Goal: Find contact information: Find contact information

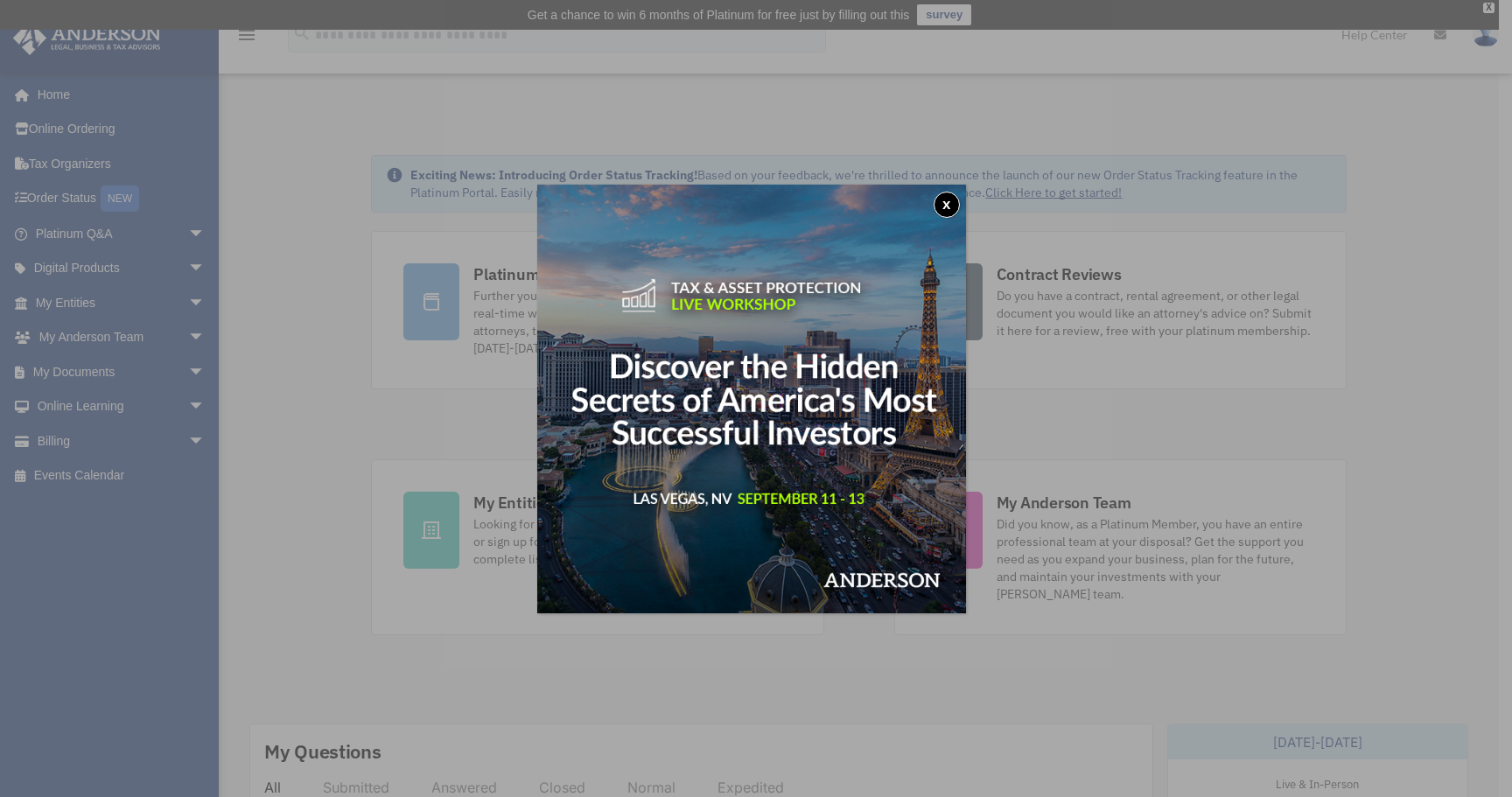
click at [949, 204] on button "x" at bounding box center [946, 204] width 26 height 26
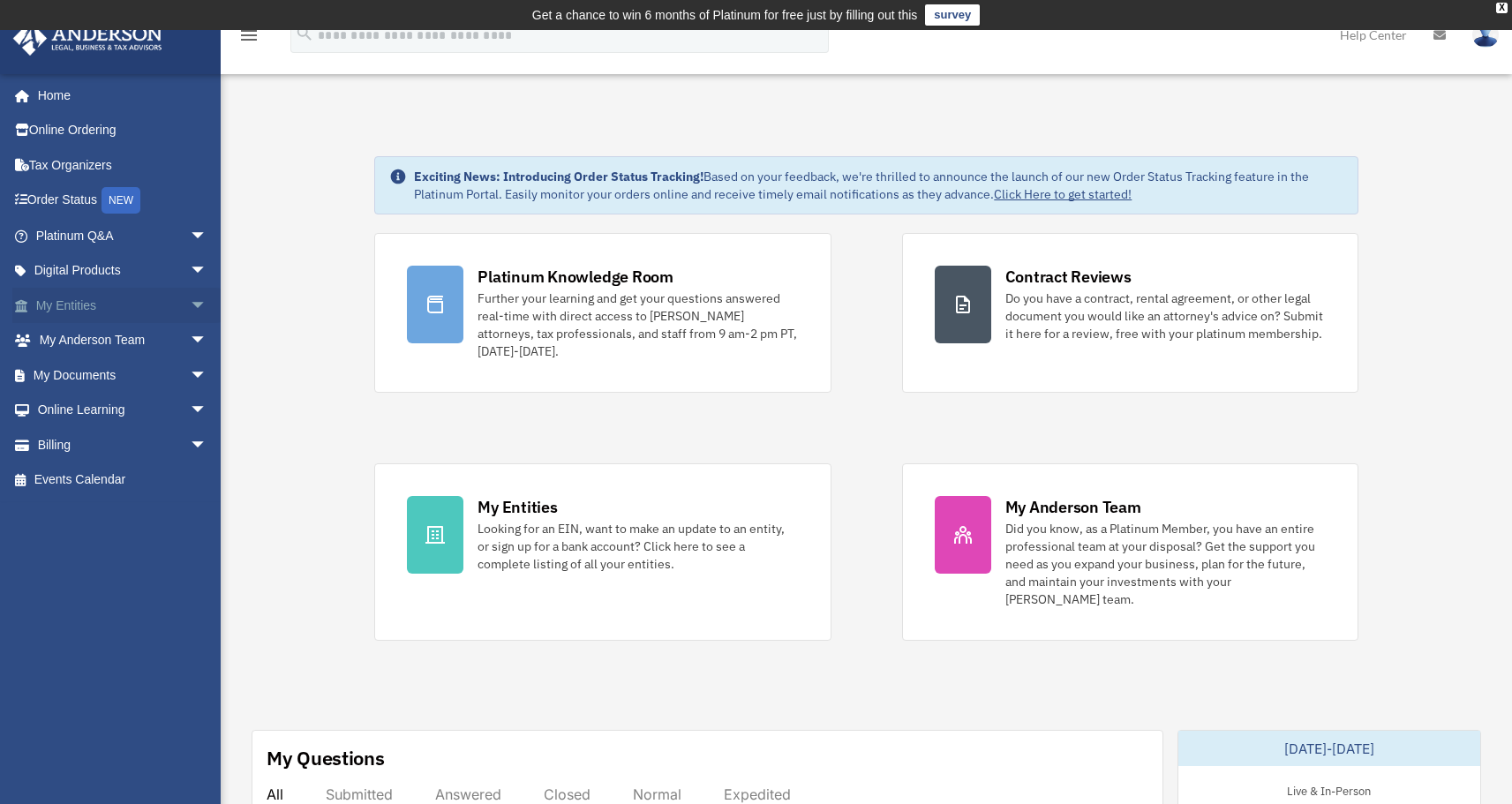
click at [115, 311] on link "My Entities arrow_drop_down" at bounding box center [123, 304] width 221 height 35
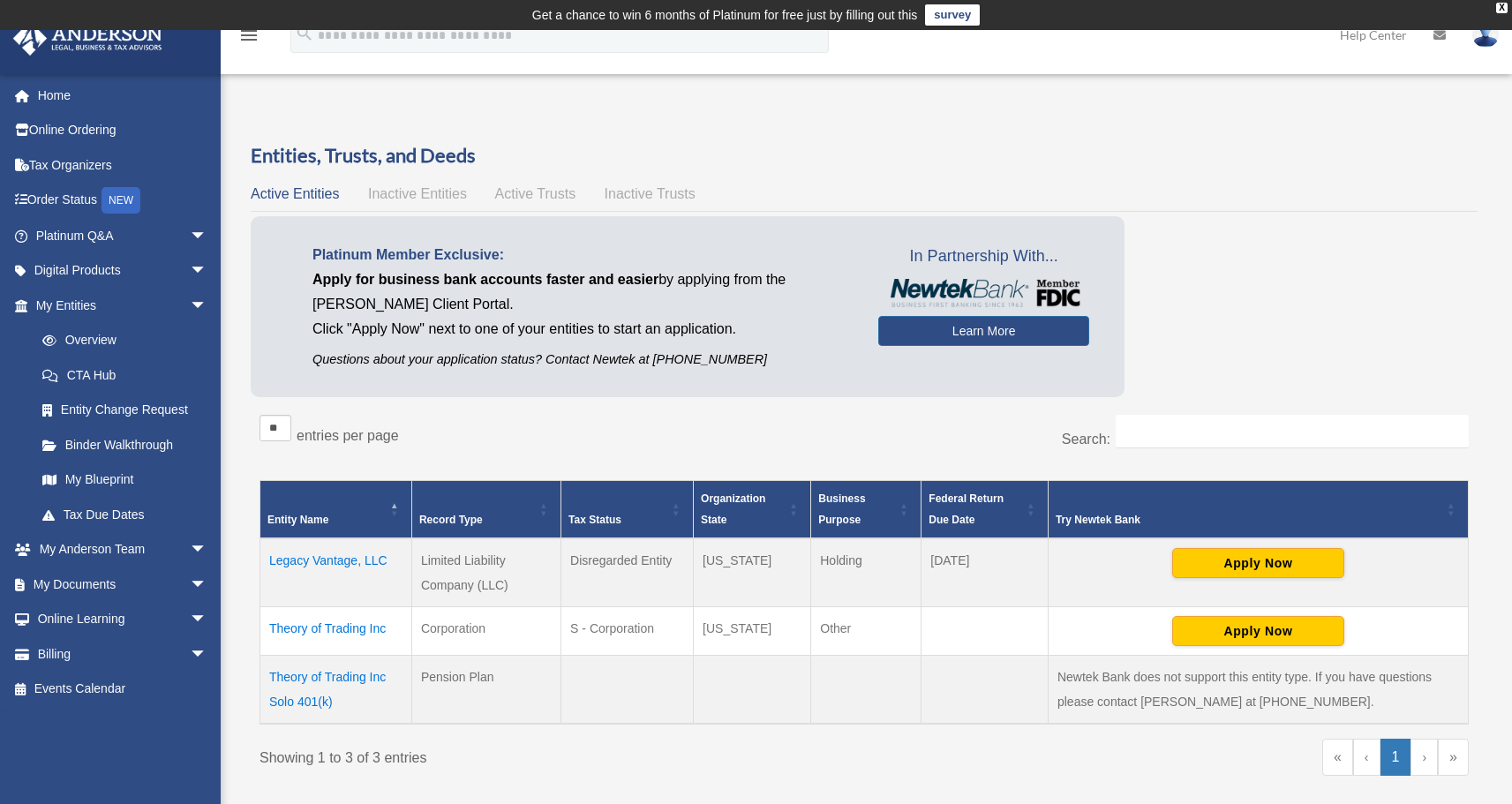
click at [550, 198] on span "Active Trusts" at bounding box center [536, 193] width 81 height 15
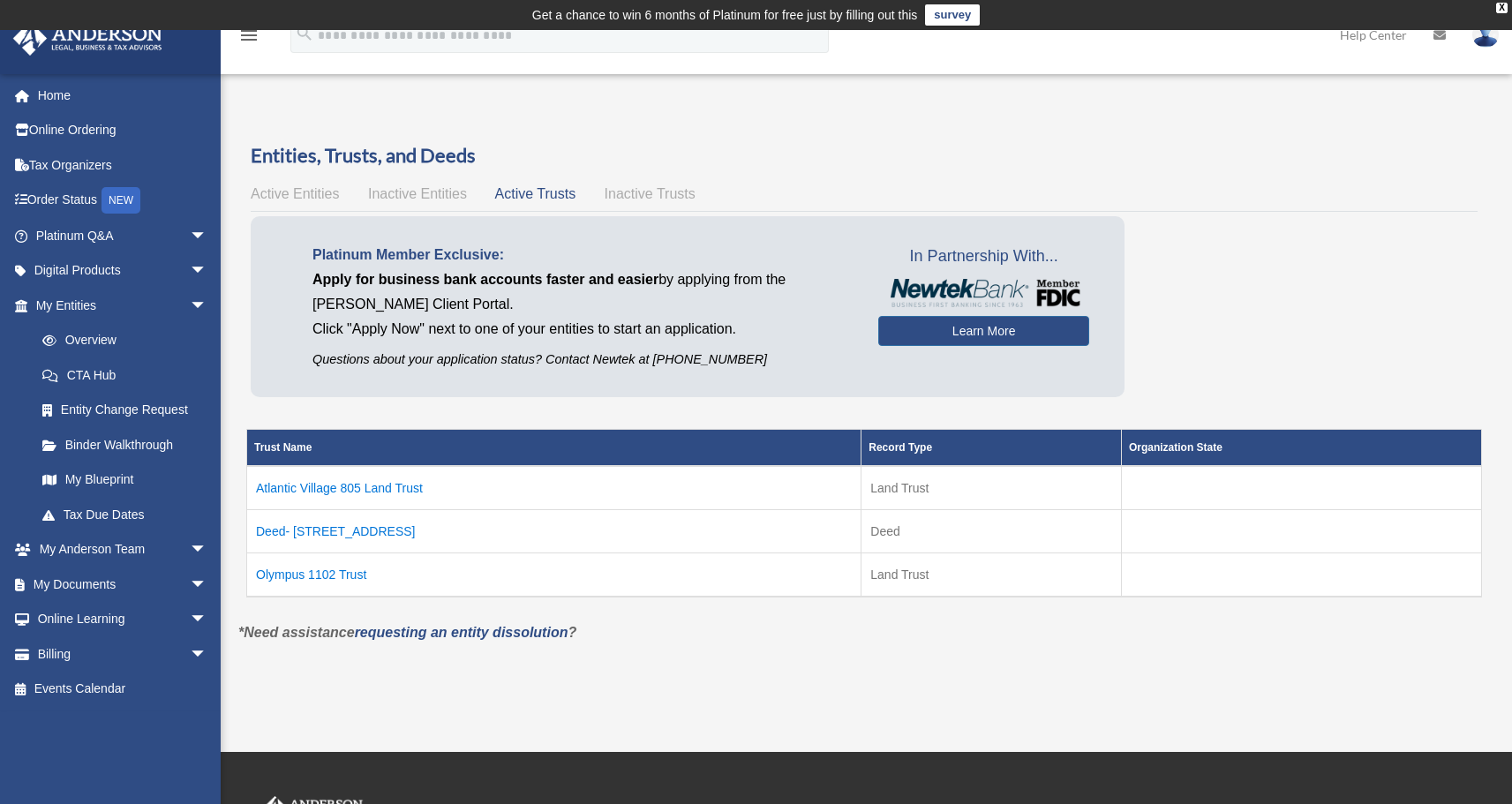
click at [455, 530] on td "Deed- [STREET_ADDRESS]" at bounding box center [555, 532] width 615 height 43
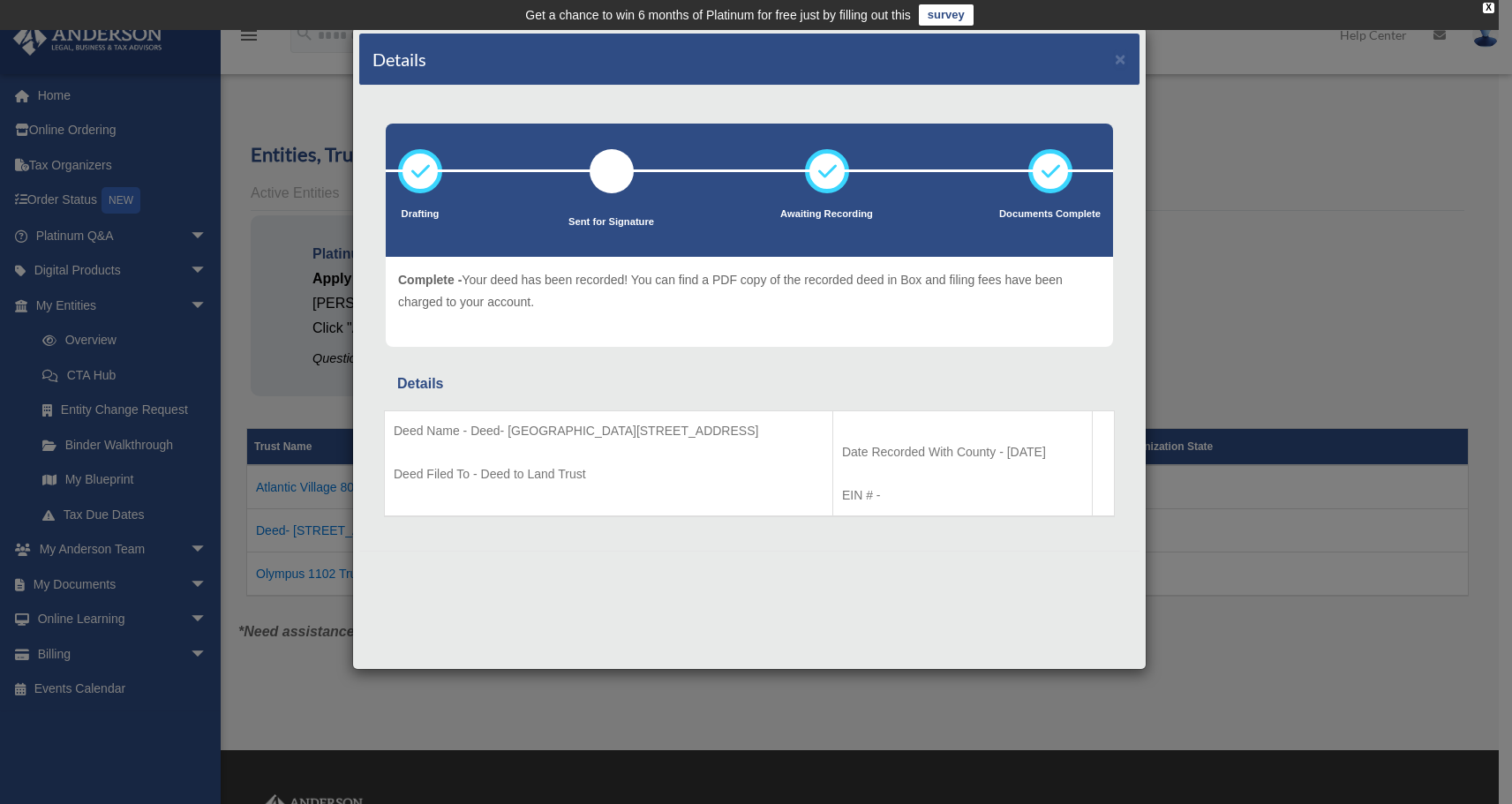
click at [1056, 176] on icon at bounding box center [1050, 171] width 53 height 53
click at [1122, 61] on button "×" at bounding box center [1121, 59] width 12 height 19
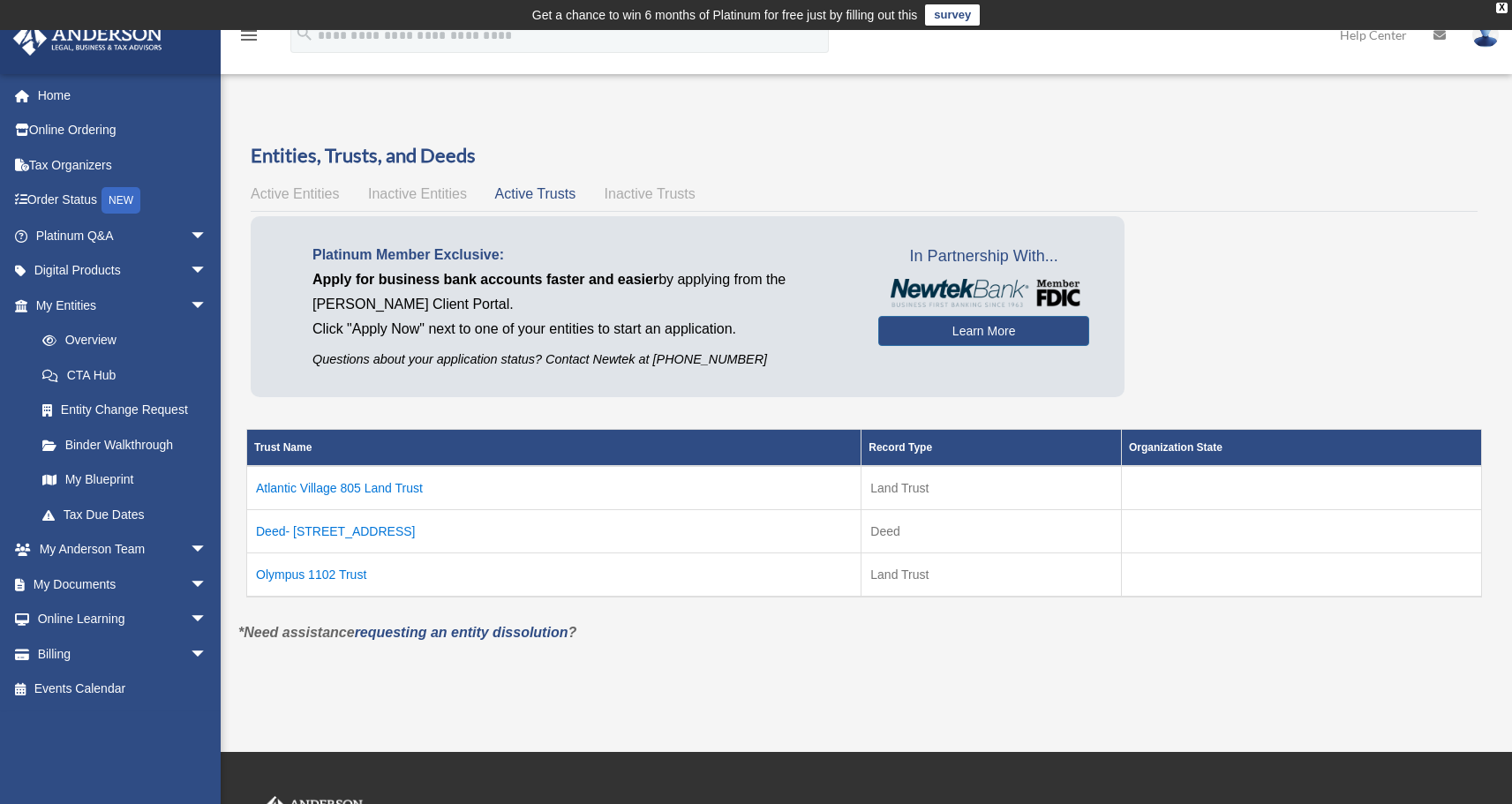
click at [992, 534] on td "Deed" at bounding box center [991, 532] width 260 height 43
click at [344, 577] on td "Olympus 1102 Trust" at bounding box center [555, 575] width 615 height 44
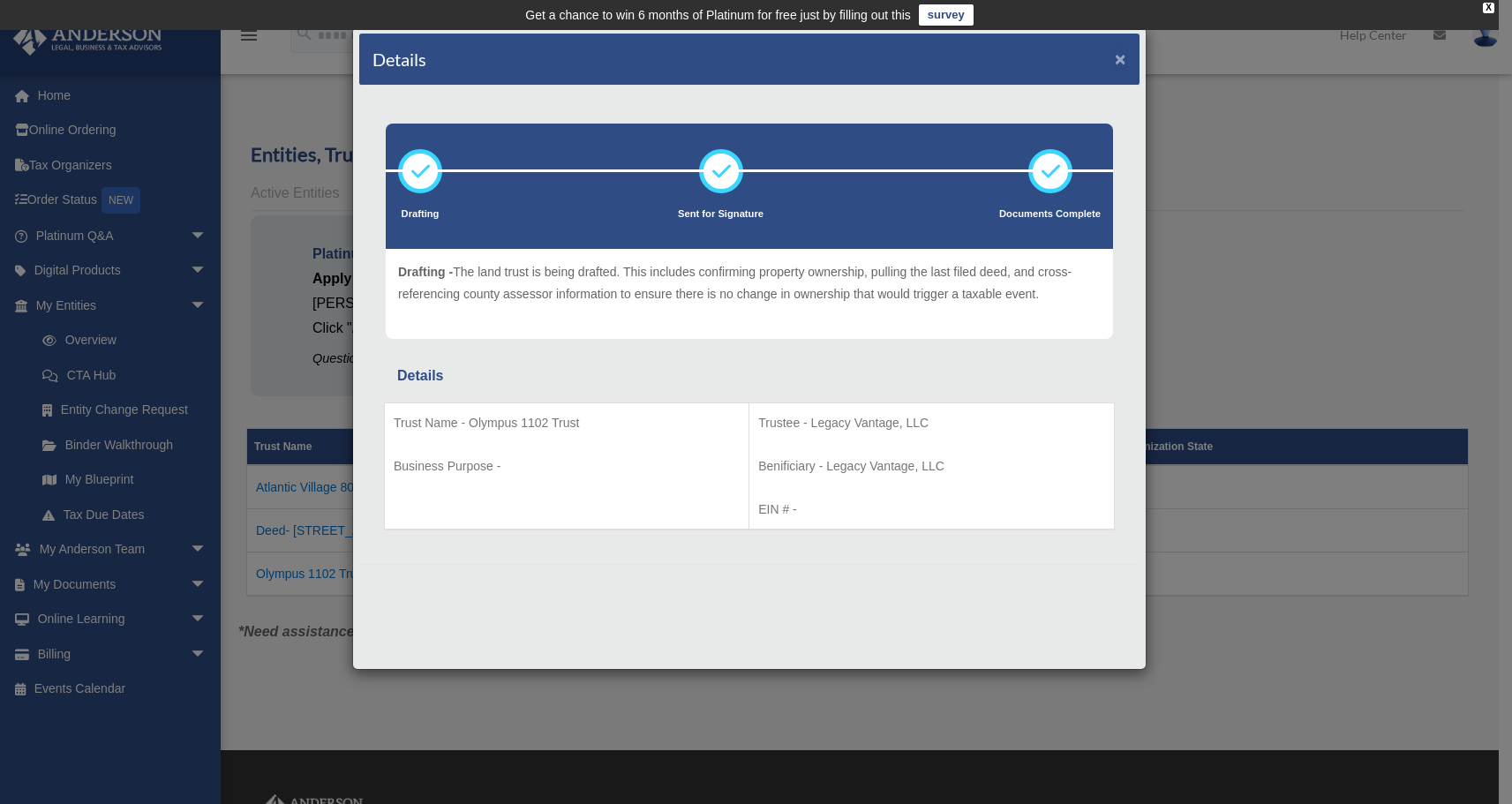
click at [1118, 61] on button "×" at bounding box center [1121, 59] width 12 height 19
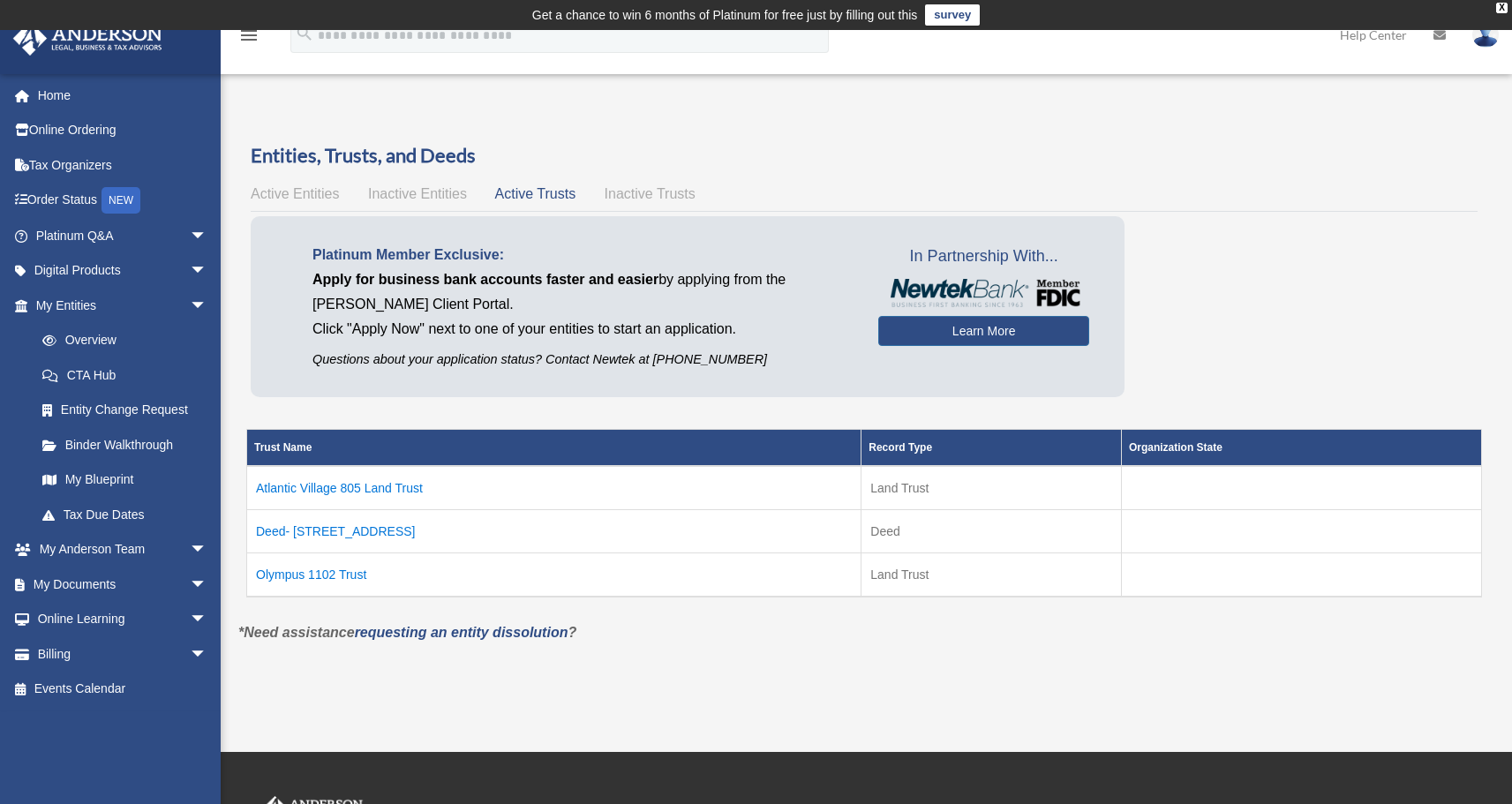
click at [317, 576] on td "Olympus 1102 Trust" at bounding box center [555, 575] width 615 height 44
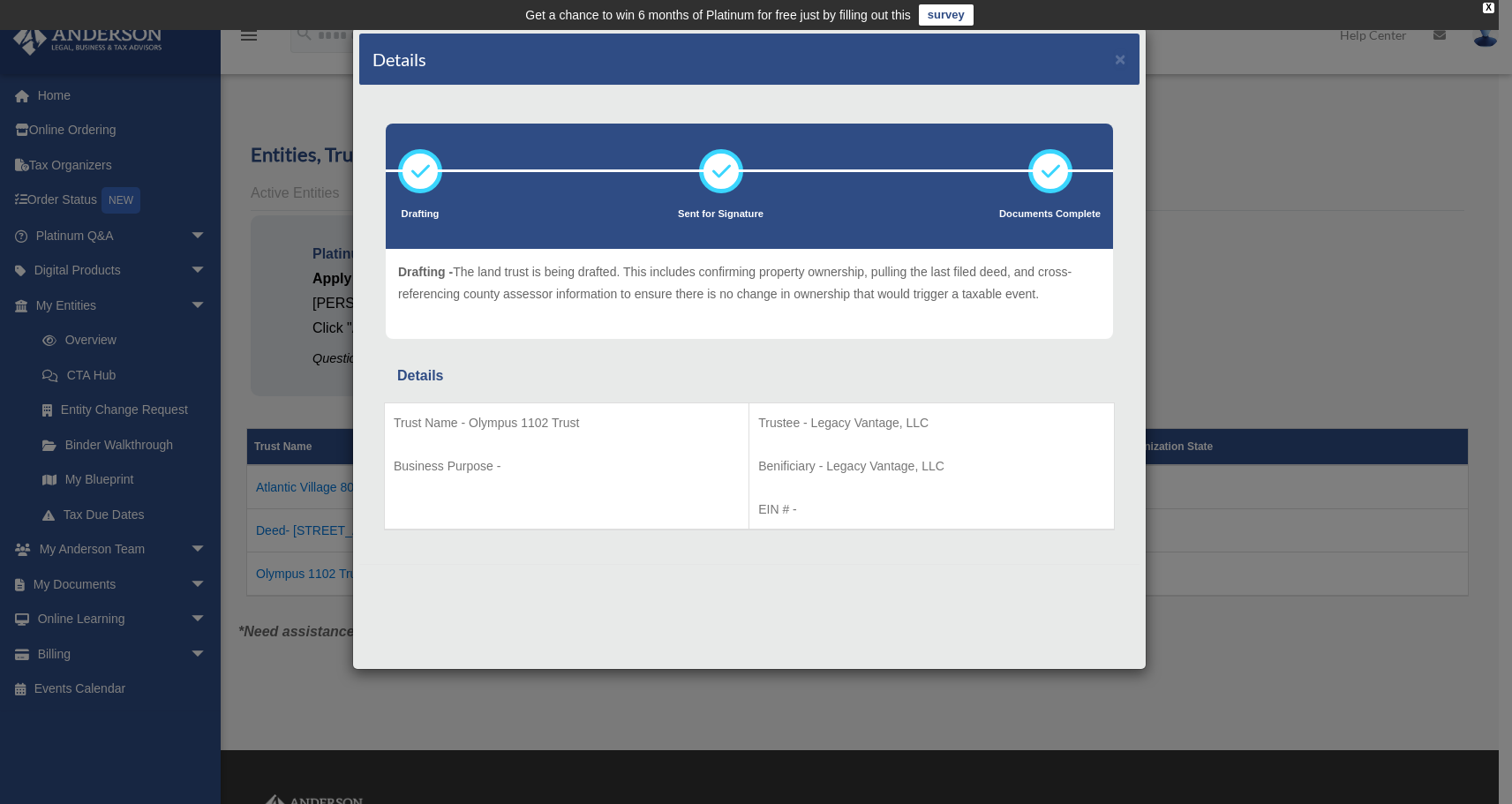
click at [298, 619] on div "Details × Drafting Sent for Signature" at bounding box center [756, 402] width 1512 height 804
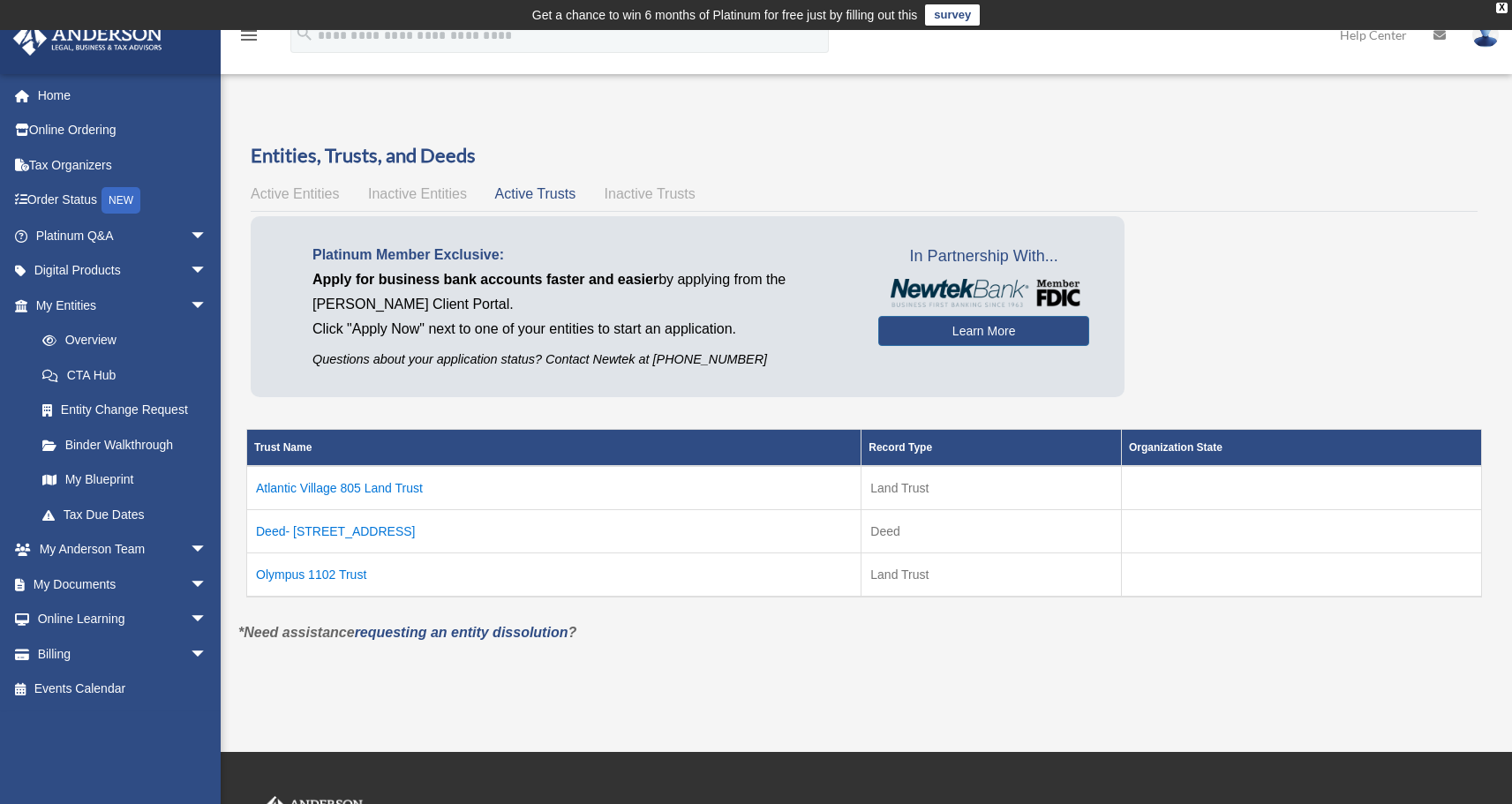
drag, startPoint x: 393, startPoint y: 572, endPoint x: 256, endPoint y: 576, distance: 137.1
click at [256, 576] on td "Olympus 1102 Trust" at bounding box center [555, 575] width 615 height 44
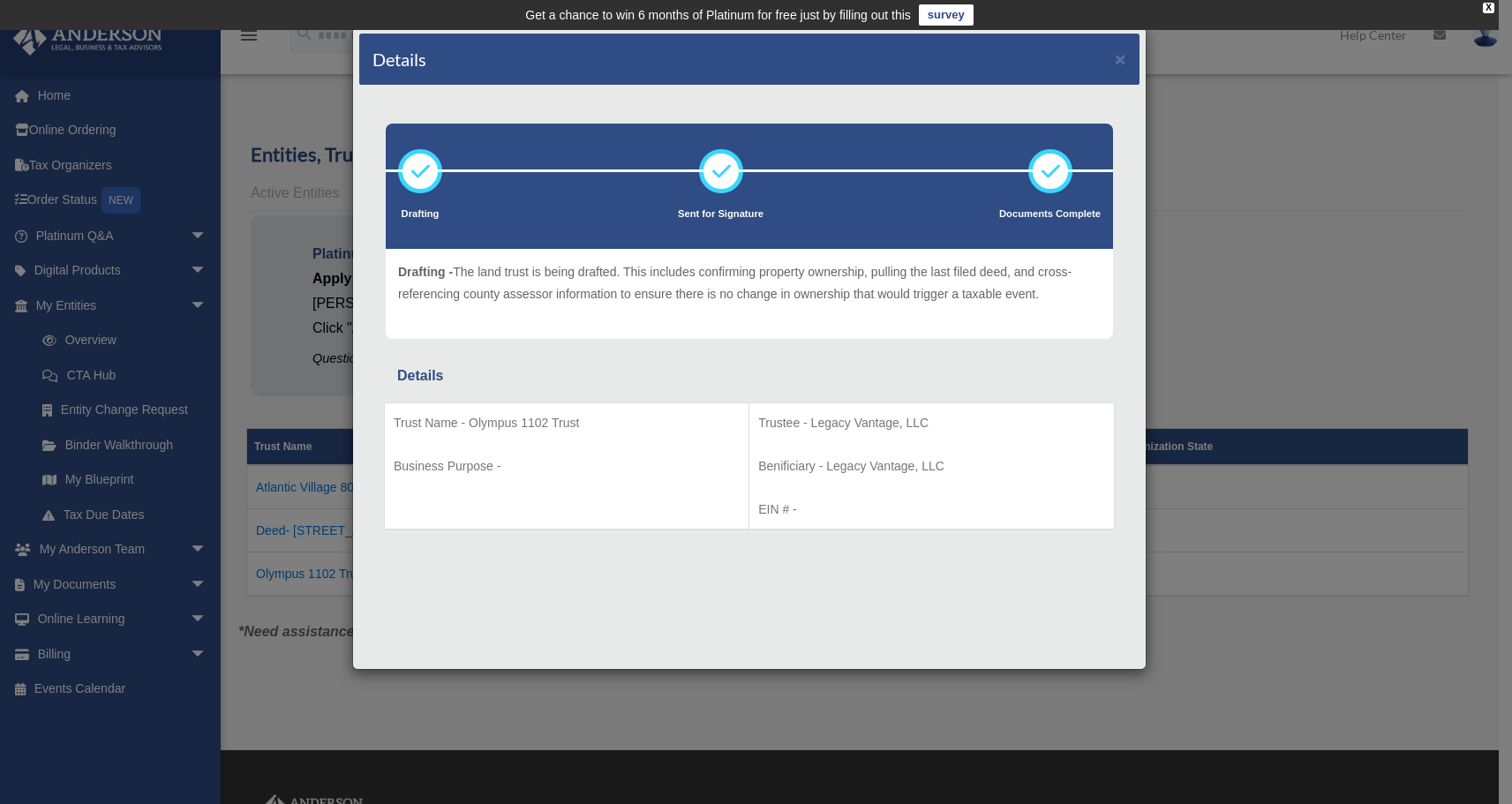
click at [569, 424] on p "Trust Name - Olympus 1102 Trust" at bounding box center [567, 423] width 346 height 22
copy td "Trust Name - Olympus 1102 Trust"
click at [1121, 65] on button "×" at bounding box center [1121, 59] width 12 height 19
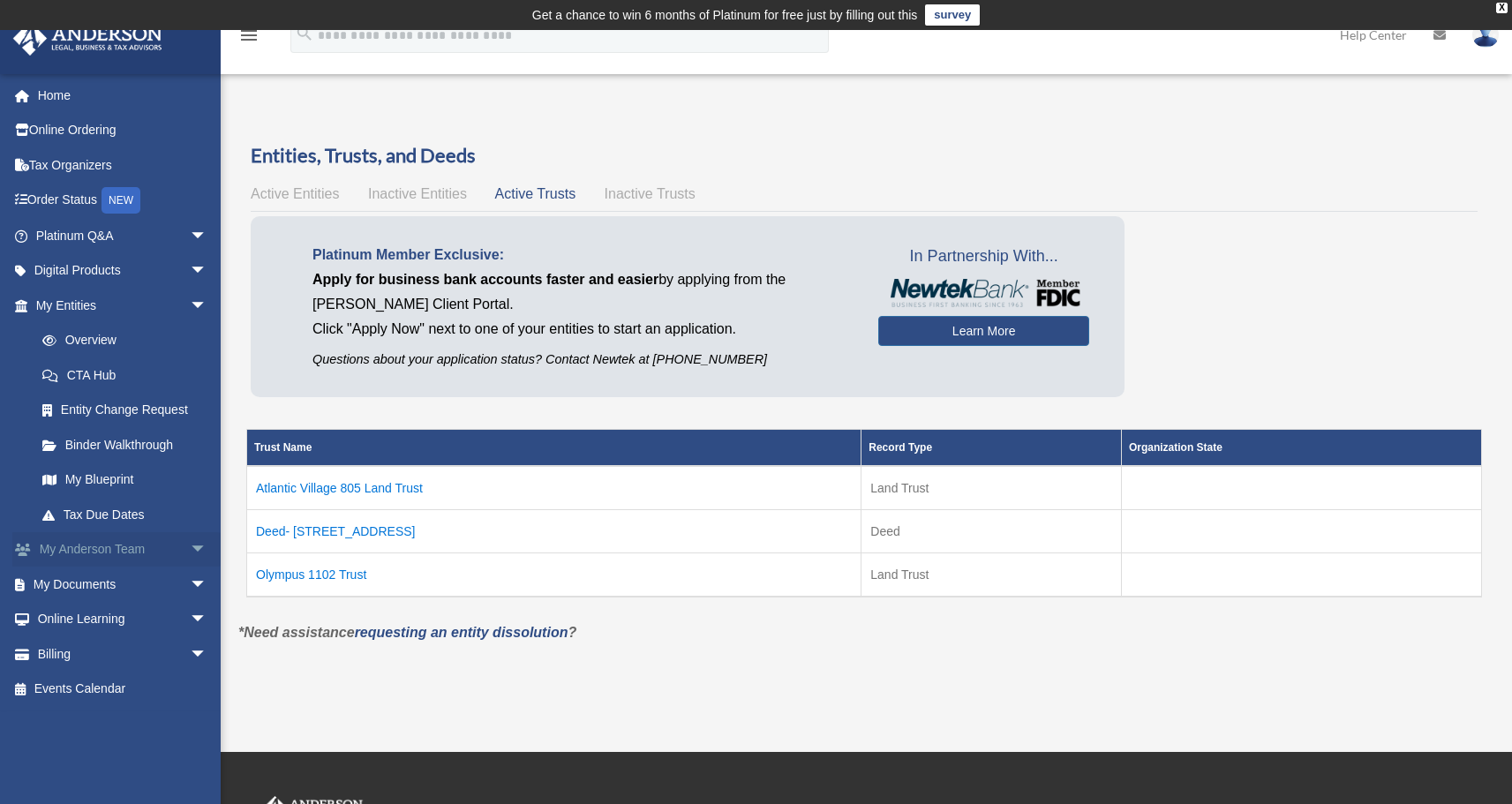
click at [141, 555] on link "My Anderson Team arrow_drop_down" at bounding box center [123, 549] width 221 height 35
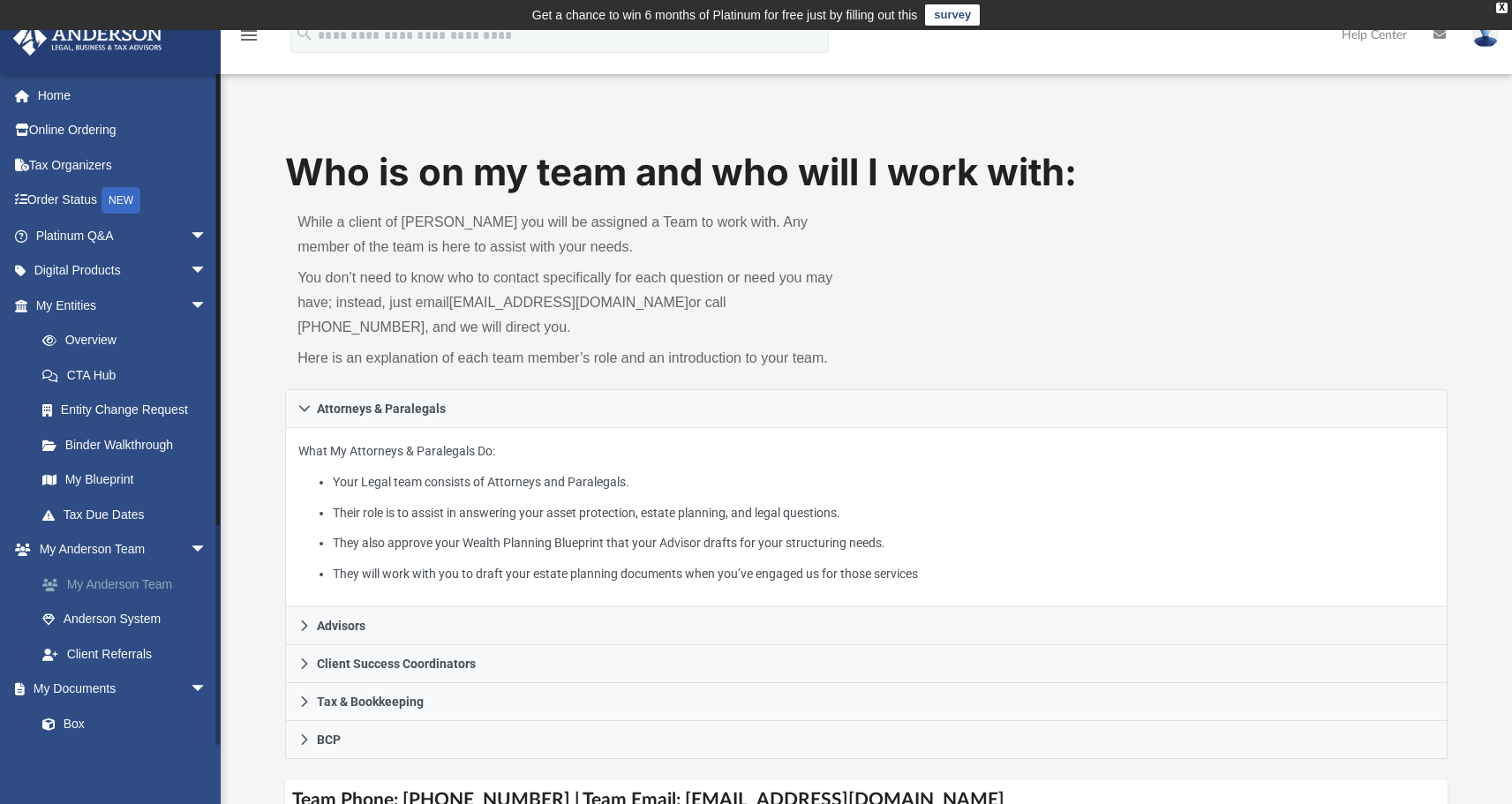
click at [141, 589] on link "My Anderson Team" at bounding box center [129, 584] width 210 height 35
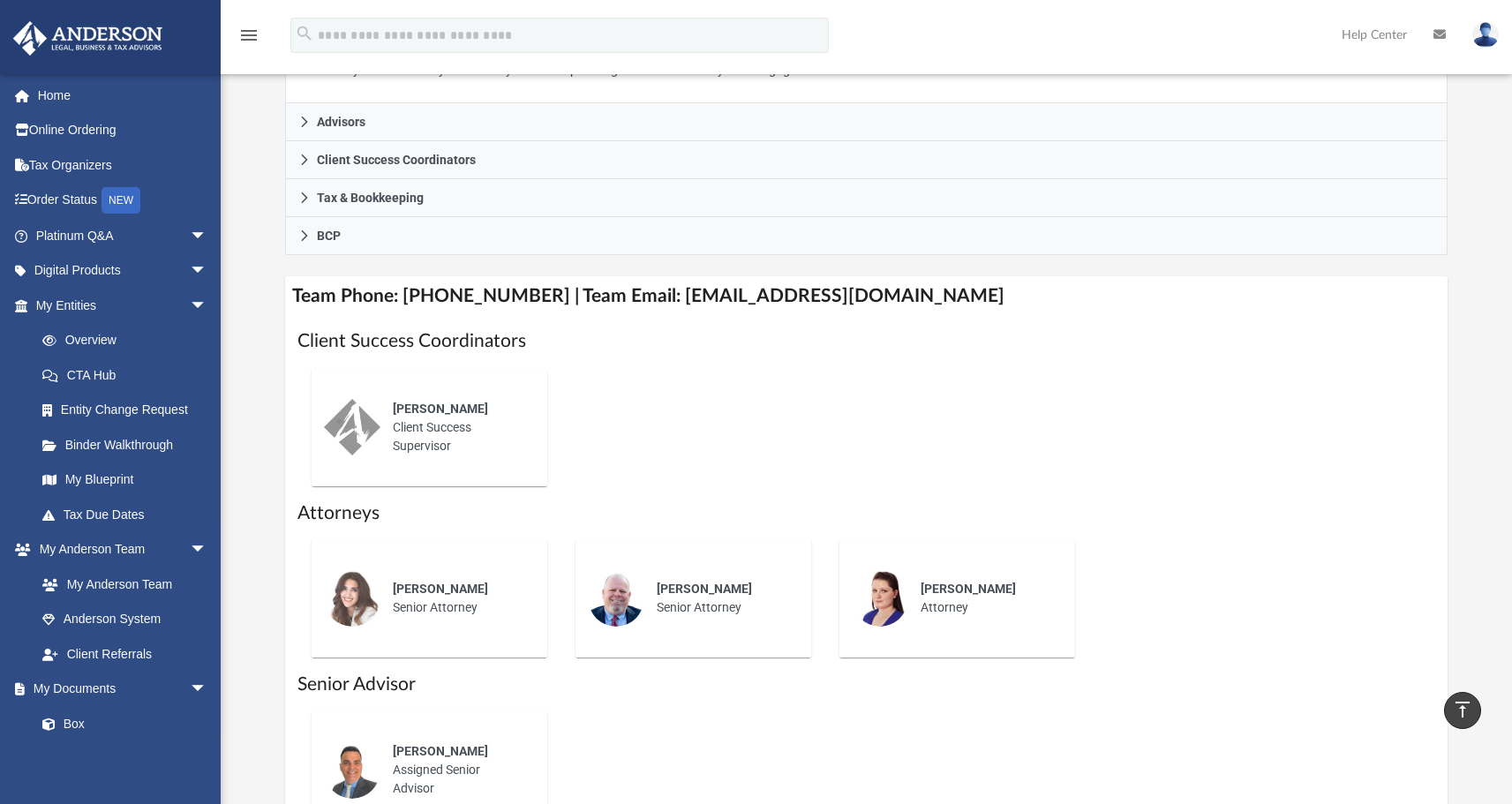
scroll to position [503, 0]
click at [772, 288] on h4 "Team Phone: (725) 208-3133 | Team Email: myteam@andersonadvisors.com" at bounding box center [867, 297] width 1162 height 40
drag, startPoint x: 646, startPoint y: 296, endPoint x: 938, endPoint y: 301, distance: 292.0
click at [939, 301] on h4 "Team Phone: (725) 208-3133 | Team Email: myteam@andersonadvisors.com" at bounding box center [867, 297] width 1162 height 40
copy h4 "myteam@andersonadvisors.com"
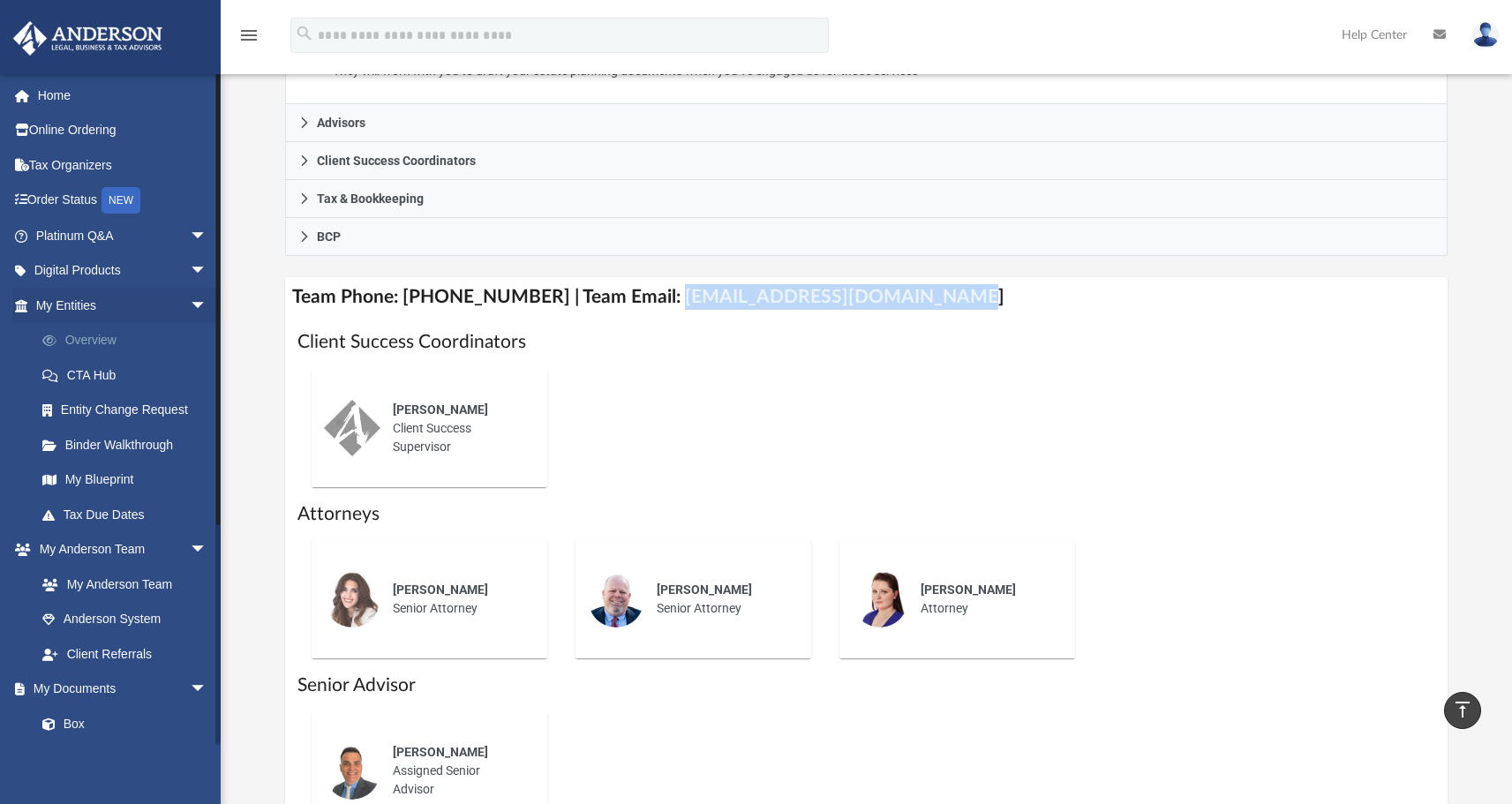
click at [104, 341] on link "Overview" at bounding box center [129, 341] width 210 height 35
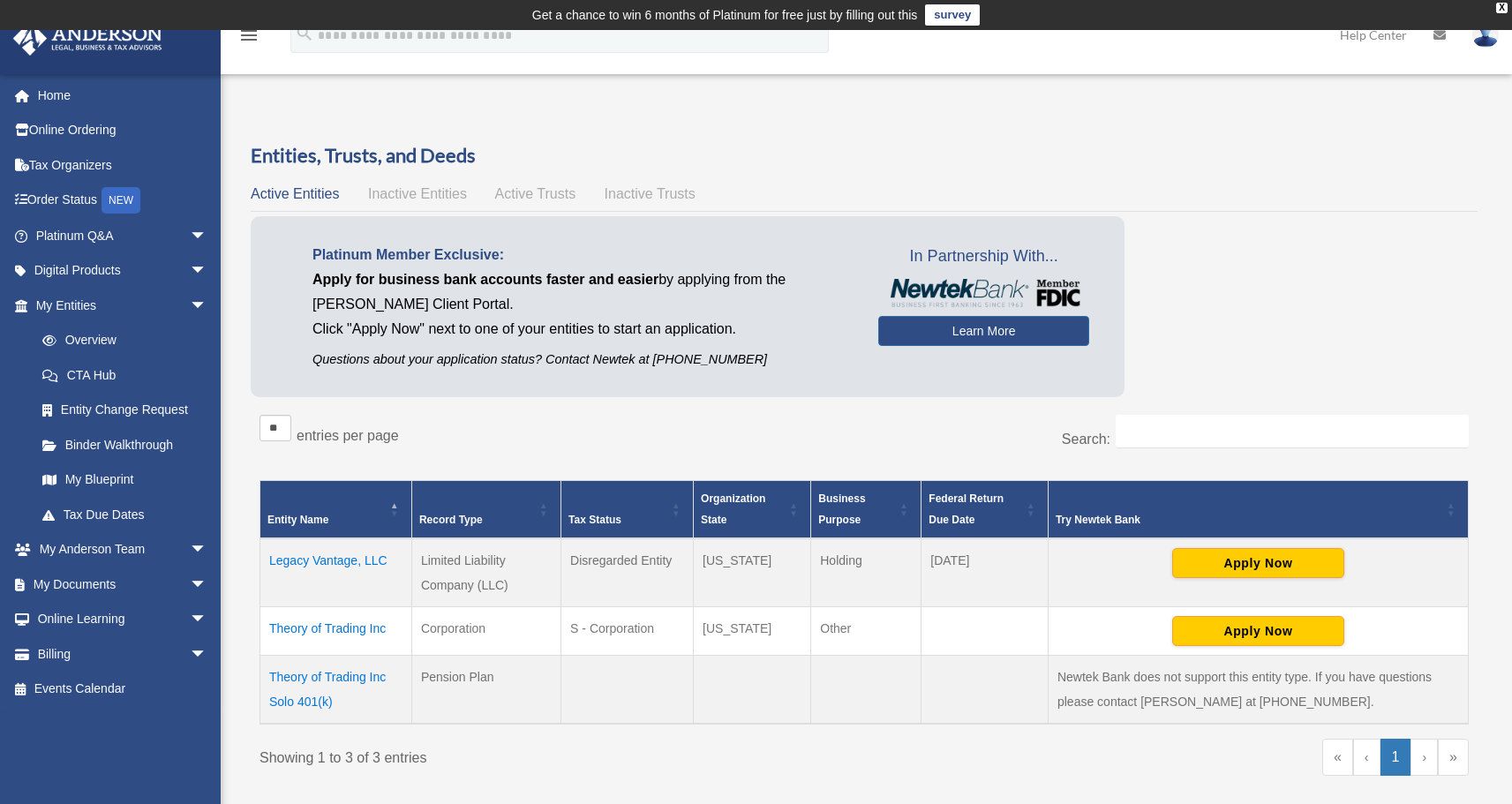
click at [549, 191] on span "Active Trusts" at bounding box center [536, 193] width 81 height 15
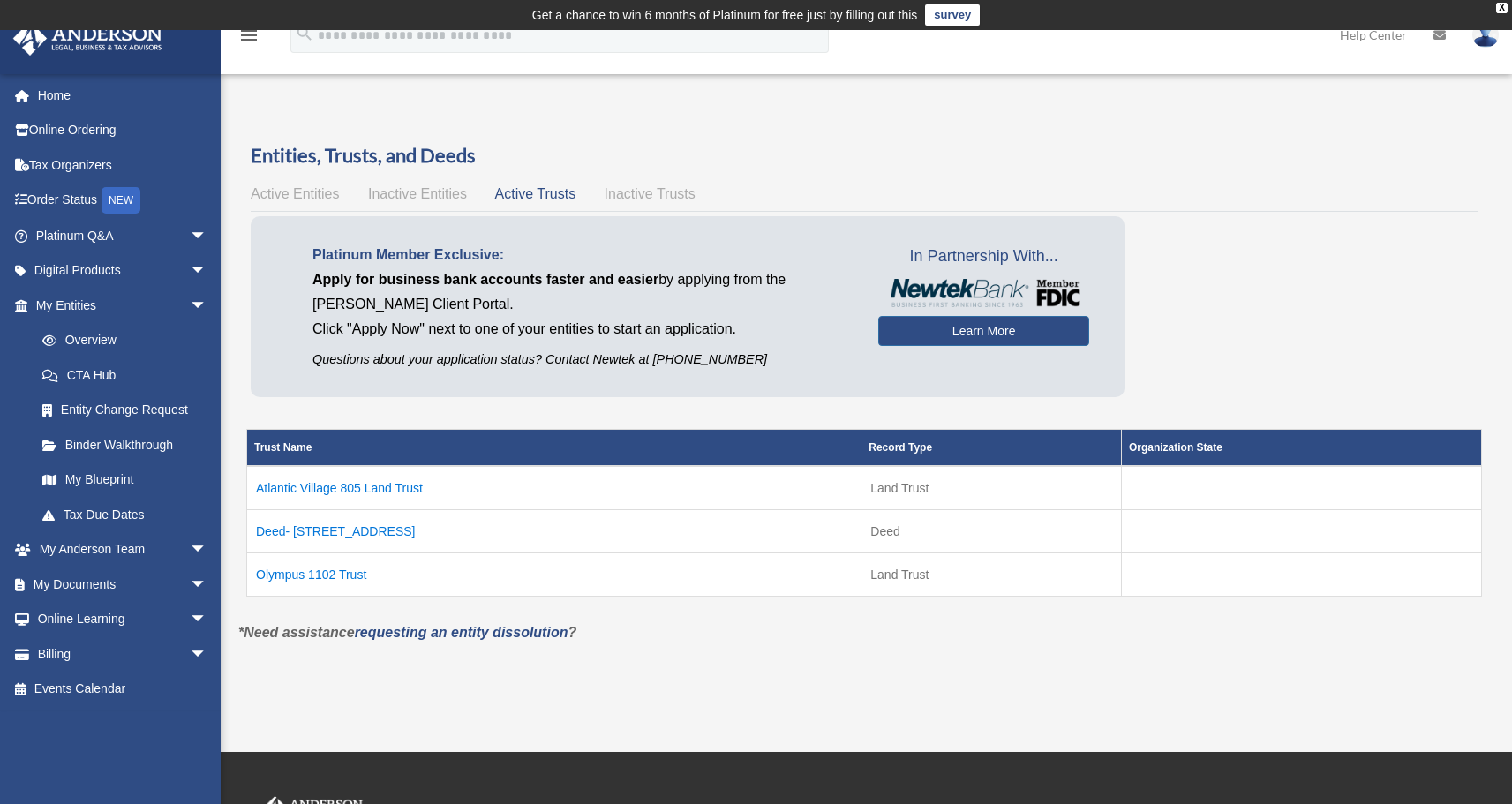
click at [333, 573] on td "Olympus 1102 Trust" at bounding box center [555, 575] width 615 height 44
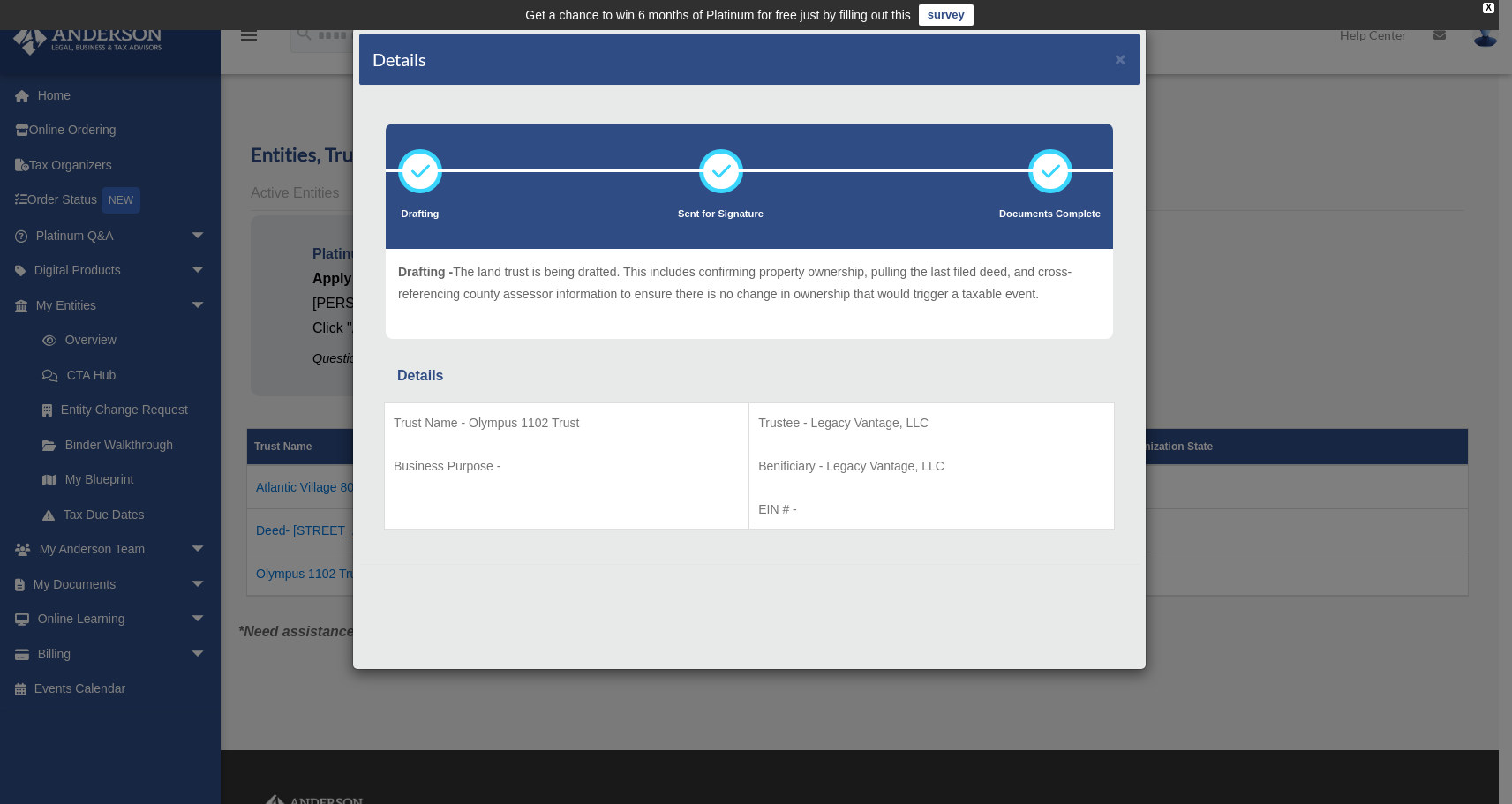
click at [512, 419] on p "Trust Name - Olympus 1102 Trust" at bounding box center [567, 423] width 346 height 22
click at [1119, 61] on button "×" at bounding box center [1121, 59] width 12 height 19
